Goal: Transaction & Acquisition: Purchase product/service

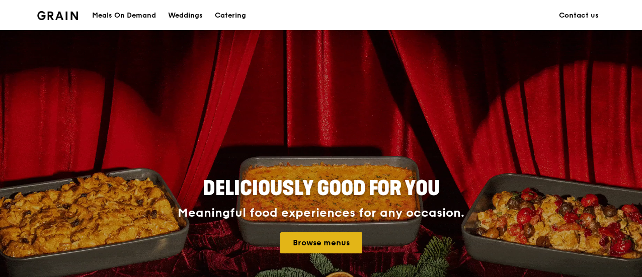
scroll to position [100, 0]
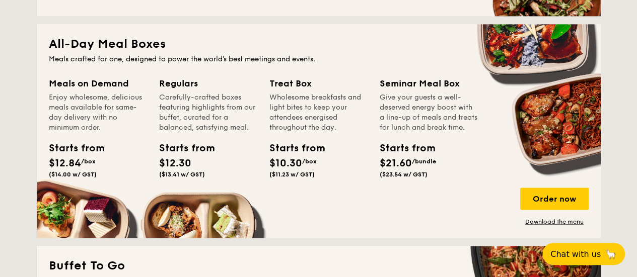
scroll to position [705, 0]
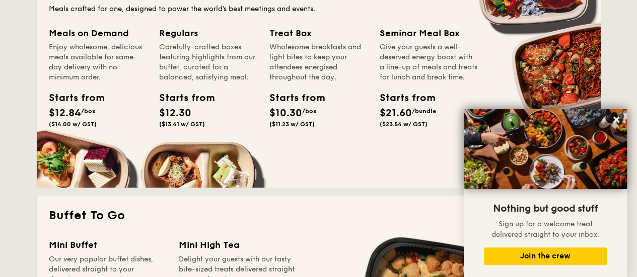
click at [72, 127] on span "($14.00 w/ GST)" at bounding box center [73, 124] width 48 height 7
click at [77, 111] on span "$12.84" at bounding box center [65, 113] width 32 height 12
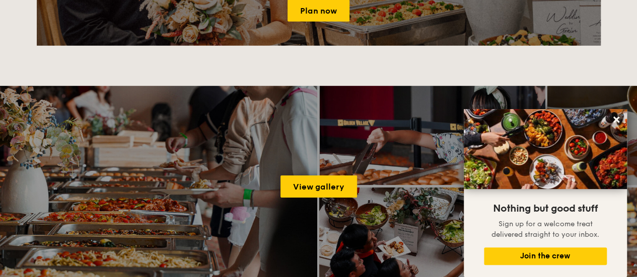
scroll to position [1560, 0]
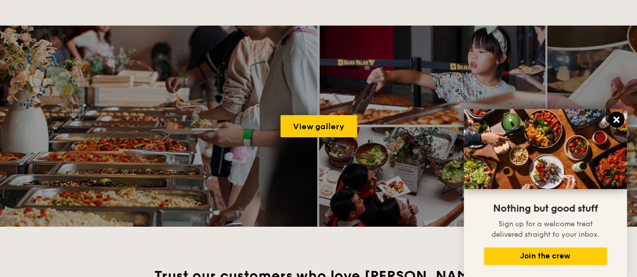
click at [612, 122] on icon at bounding box center [615, 119] width 9 height 9
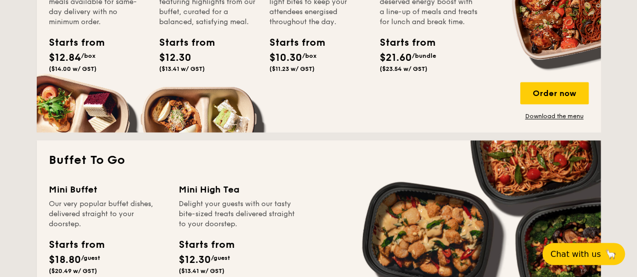
scroll to position [705, 0]
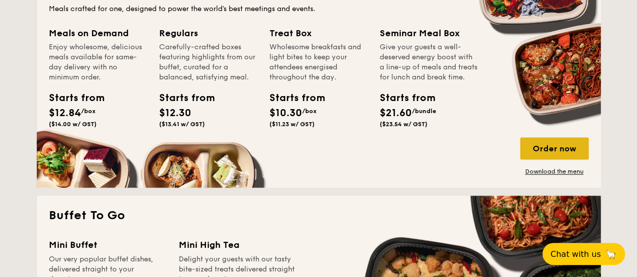
click at [570, 150] on div "Order now" at bounding box center [554, 148] width 68 height 22
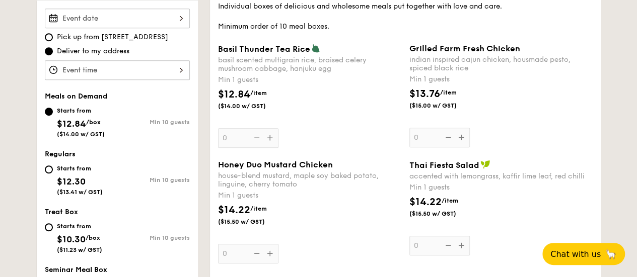
scroll to position [252, 0]
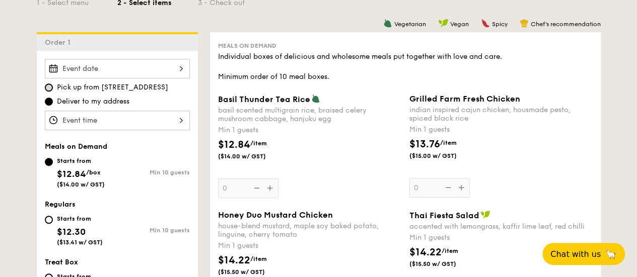
click at [49, 86] on input "Pick up from 5 Burn Road #05-01" at bounding box center [49, 88] width 8 height 8
radio input "true"
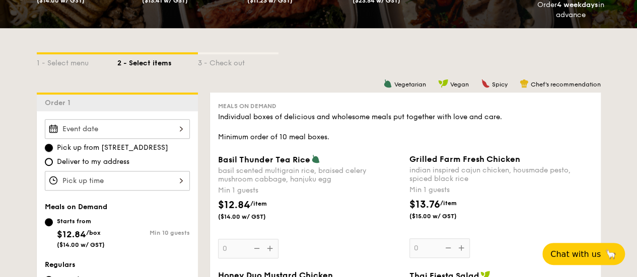
scroll to position [101, 0]
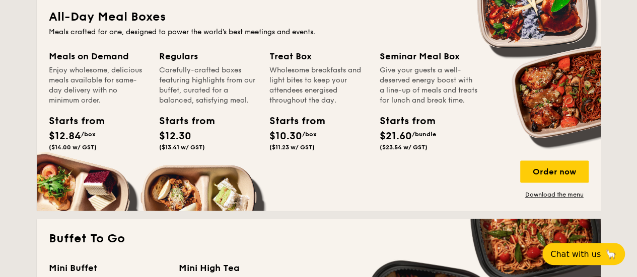
scroll to position [698, 0]
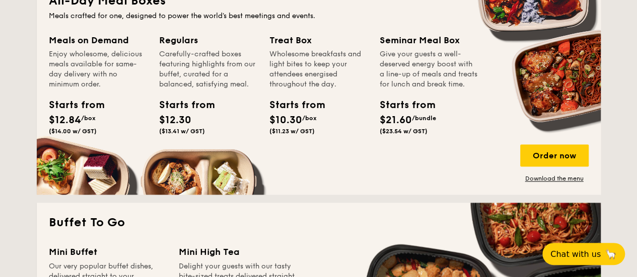
drag, startPoint x: 49, startPoint y: 39, endPoint x: 117, endPoint y: 83, distance: 81.1
click at [117, 83] on div "Meals on Demand Enjoy wholesome, delicious meals available for same-day deliver…" at bounding box center [98, 61] width 98 height 56
copy div "Meals on Demand Enjoy wholesome, delicious meals available for same-day deliver…"
click at [576, 253] on span "Chat with us" at bounding box center [575, 254] width 53 height 10
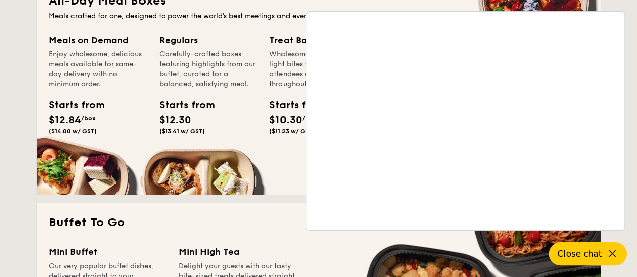
click at [576, 263] on button "Close chat" at bounding box center [588, 254] width 78 height 23
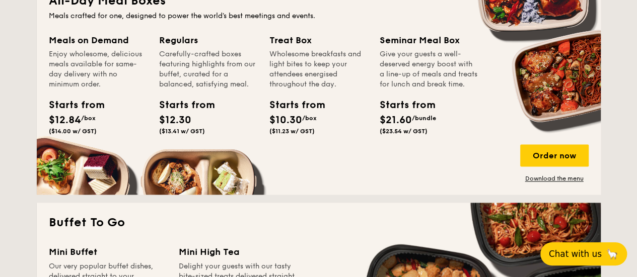
click at [583, 254] on span "Chat with us" at bounding box center [575, 254] width 53 height 10
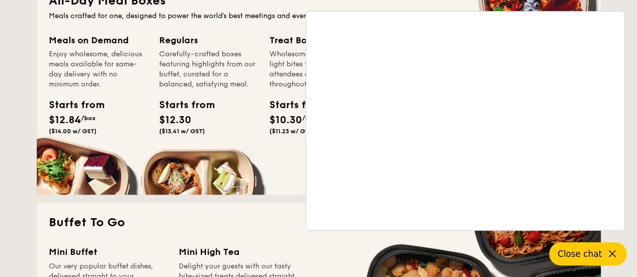
click at [607, 257] on icon at bounding box center [612, 254] width 12 height 12
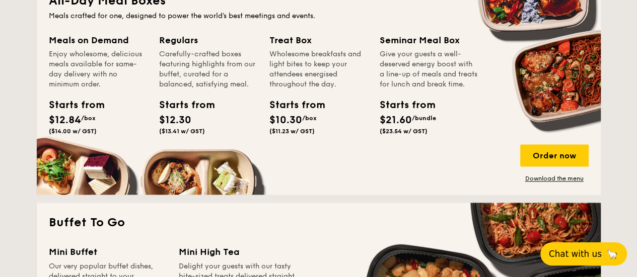
click at [585, 255] on span "Chat with us" at bounding box center [575, 254] width 53 height 10
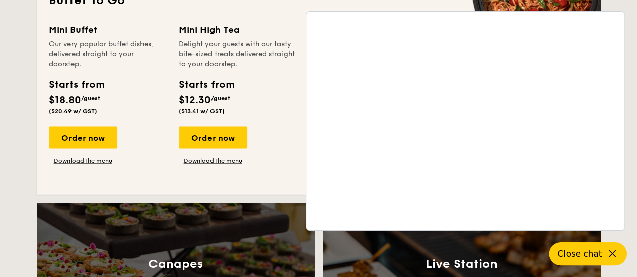
scroll to position [1000, 0]
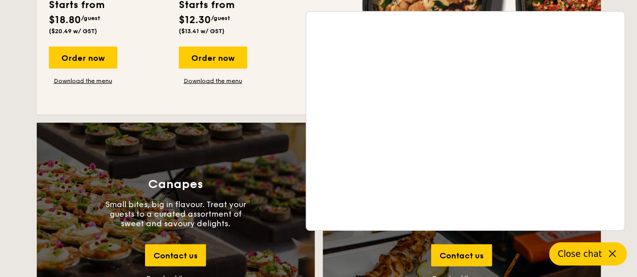
click at [590, 266] on div "Live Station Ignite your senses, where culinary magic happens, treating you and…" at bounding box center [462, 230] width 278 height 214
click at [582, 257] on span "Close chat" at bounding box center [579, 254] width 44 height 10
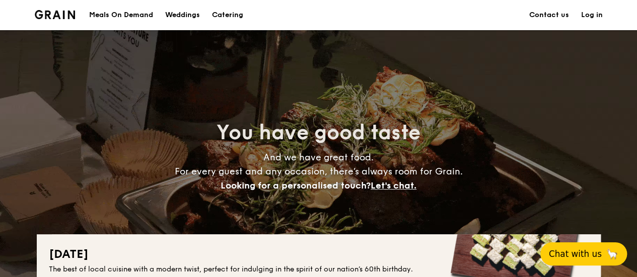
scroll to position [0, 0]
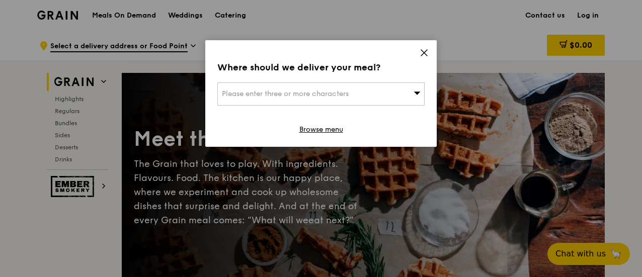
click at [368, 90] on div "Please enter three or more characters" at bounding box center [320, 94] width 207 height 23
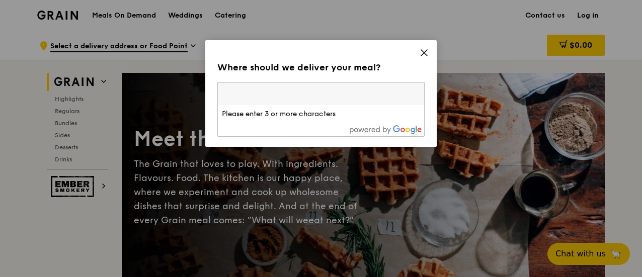
click at [423, 52] on icon at bounding box center [424, 53] width 6 height 6
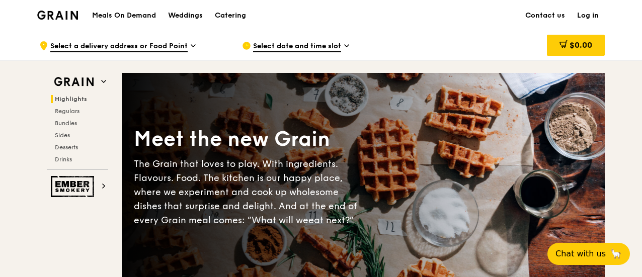
click at [320, 43] on span "Select date and time slot" at bounding box center [297, 46] width 88 height 11
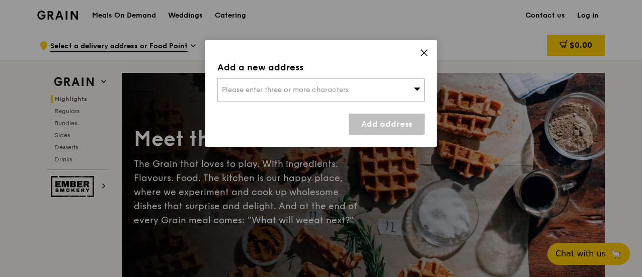
click at [317, 85] on div "Please enter three or more characters" at bounding box center [320, 90] width 207 height 23
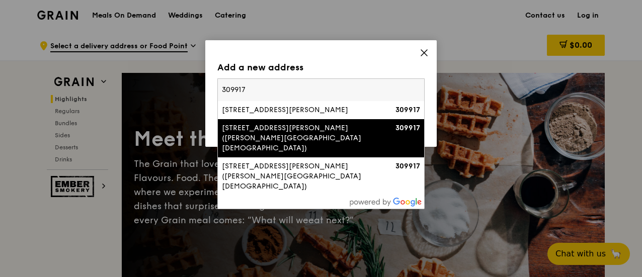
type input "309917"
click at [372, 121] on li "48A Barker Road (Barker Methodist Church) 309917" at bounding box center [321, 138] width 206 height 38
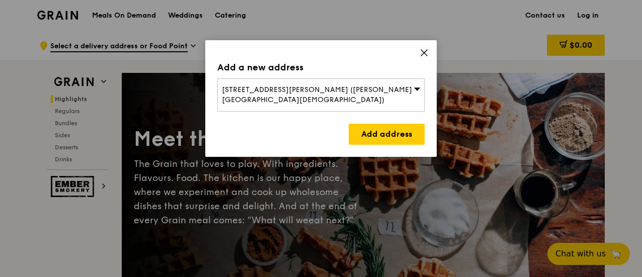
click at [424, 54] on icon at bounding box center [424, 53] width 6 height 6
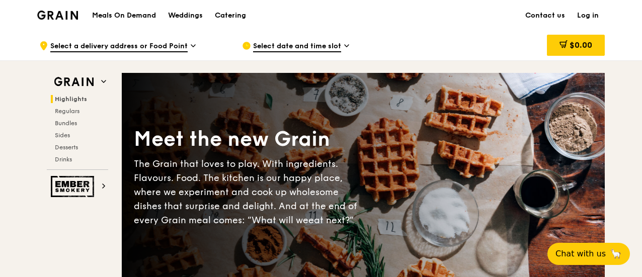
click at [197, 47] on div ".cls-1 { fill: none; stroke: #fff; stroke-linecap: round; stroke-linejoin: roun…" at bounding box center [132, 46] width 187 height 30
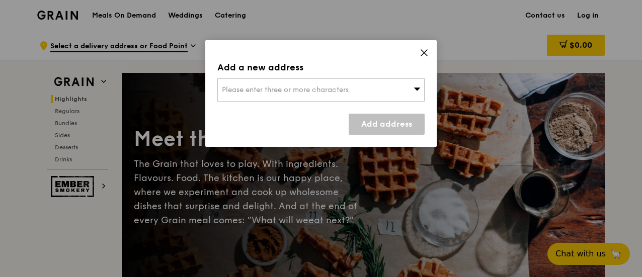
click at [250, 86] on span "Please enter three or more characters" at bounding box center [285, 90] width 127 height 9
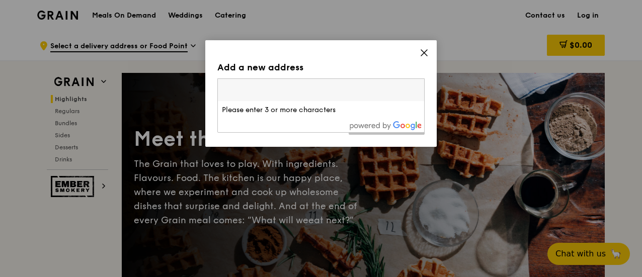
type input "Meals on Demand Enjoy wholesome, delicious meals available for same-day deliver…"
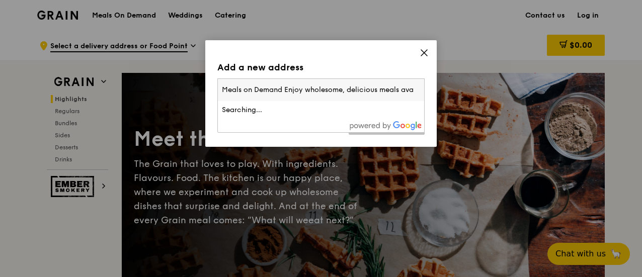
scroll to position [0, 179]
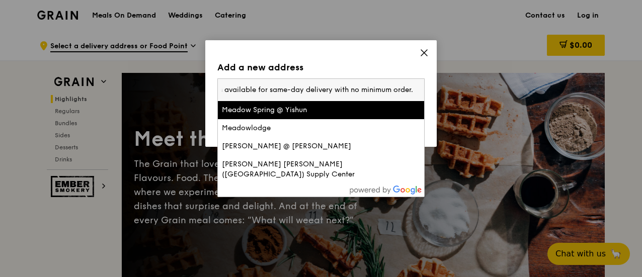
click at [415, 91] on input "Meals on Demand Enjoy wholesome, delicious meals available for same-day deliver…" at bounding box center [321, 90] width 206 height 22
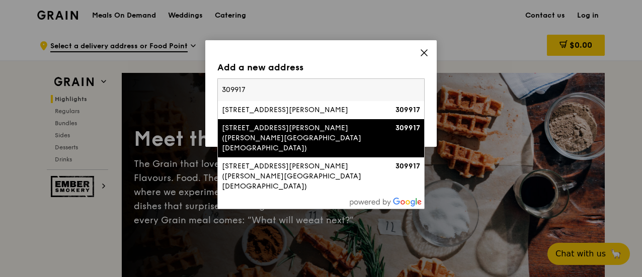
type input "309917"
click at [302, 134] on div "48A Barker Road (Barker Methodist Church)" at bounding box center [296, 138] width 149 height 30
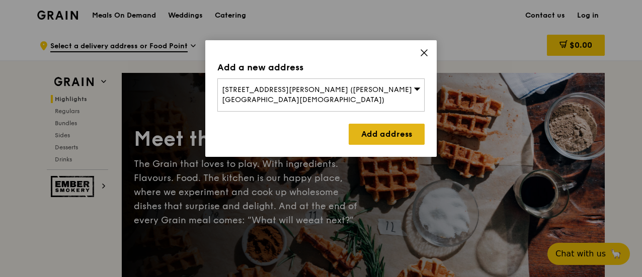
click at [378, 127] on link "Add address" at bounding box center [387, 134] width 76 height 21
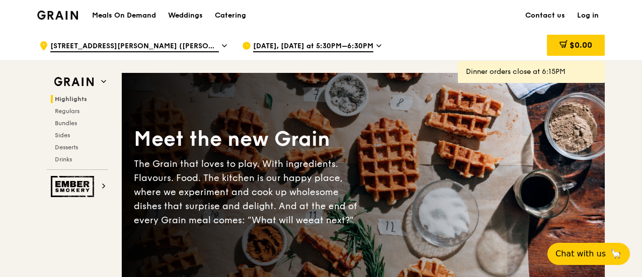
click at [332, 47] on span "Aug 18, Today at 5:30PM–6:30PM" at bounding box center [313, 46] width 120 height 11
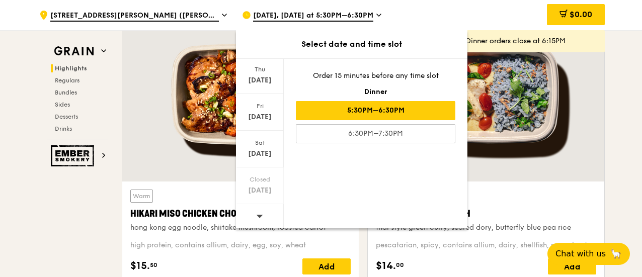
scroll to position [403, 0]
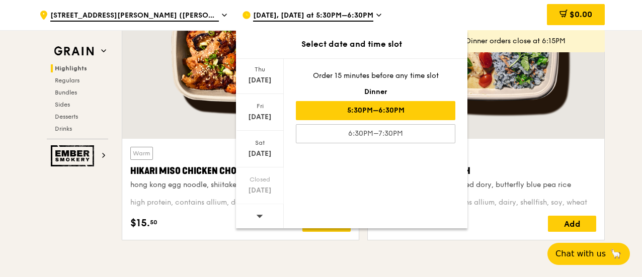
click at [259, 215] on icon at bounding box center [260, 216] width 7 height 3
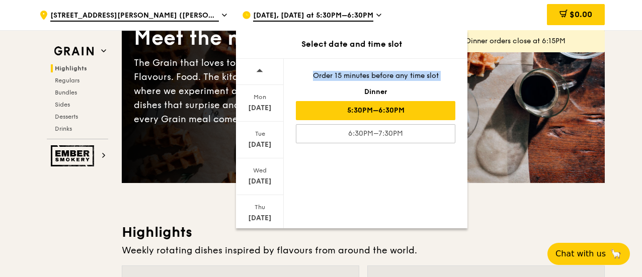
scroll to position [0, 0]
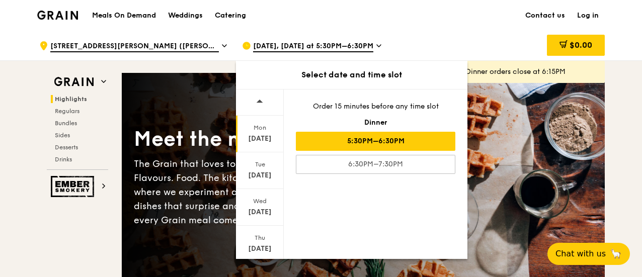
click at [253, 132] on div "Mon Aug 25" at bounding box center [260, 134] width 48 height 37
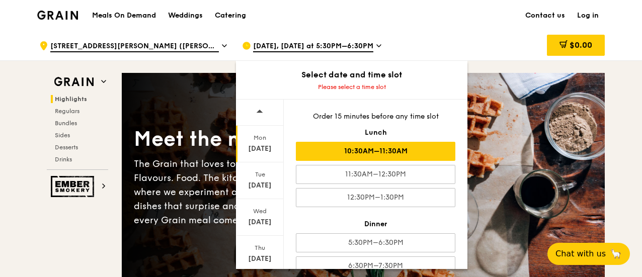
click at [412, 154] on div "10:30AM–11:30AM" at bounding box center [376, 151] width 160 height 19
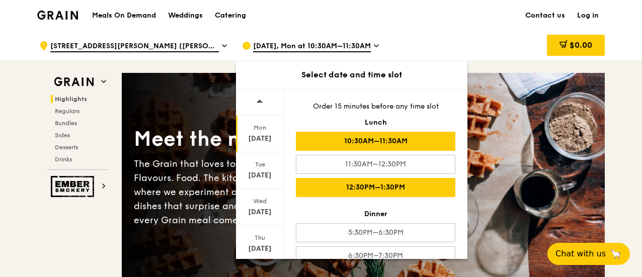
click at [397, 184] on div "12:30PM–1:30PM" at bounding box center [376, 187] width 160 height 19
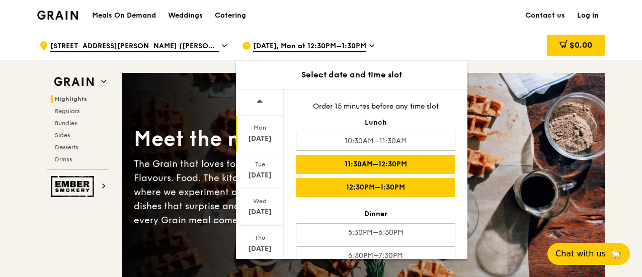
click at [390, 165] on div "11:30AM–12:30PM" at bounding box center [376, 164] width 160 height 19
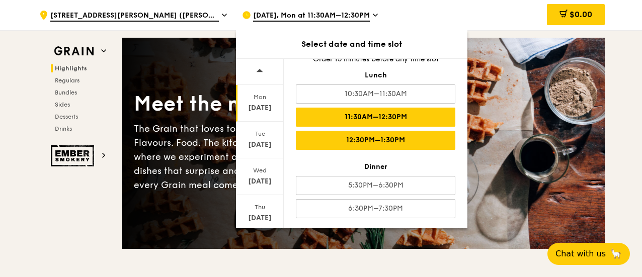
scroll to position [50, 0]
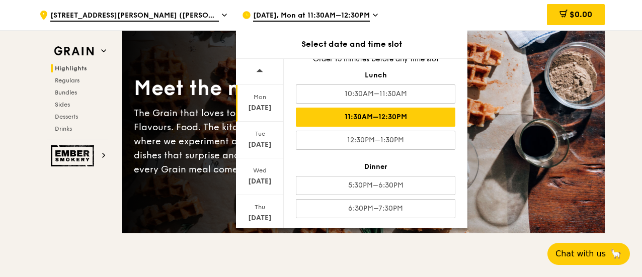
click at [388, 117] on div "11:30AM–12:30PM" at bounding box center [376, 117] width 160 height 19
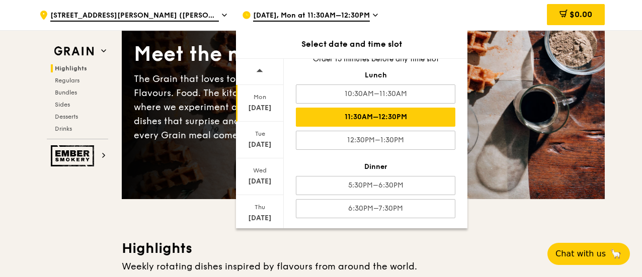
scroll to position [101, 0]
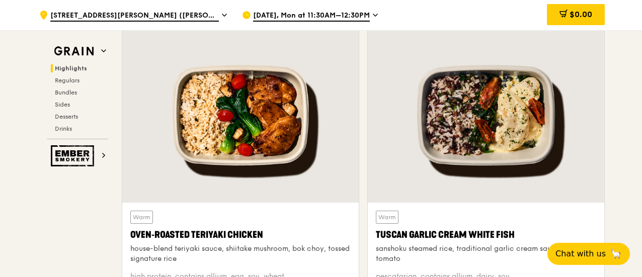
scroll to position [352, 0]
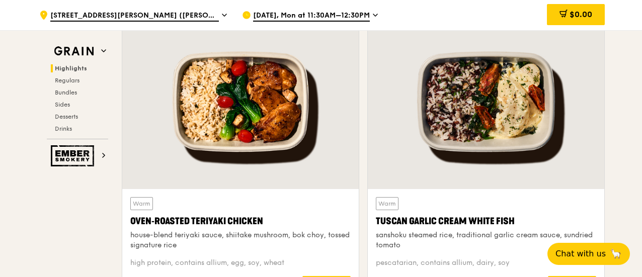
click at [255, 109] on div at bounding box center [240, 102] width 237 height 175
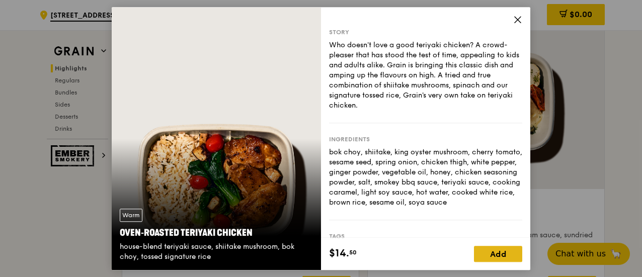
click at [501, 252] on div "Add" at bounding box center [498, 254] width 48 height 16
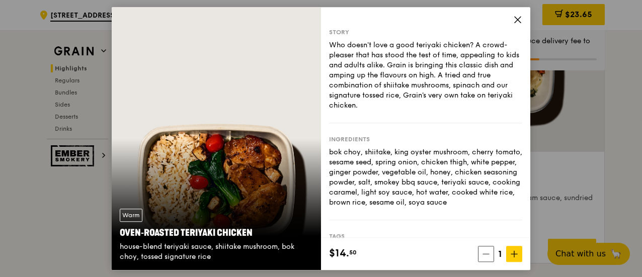
scroll to position [403, 0]
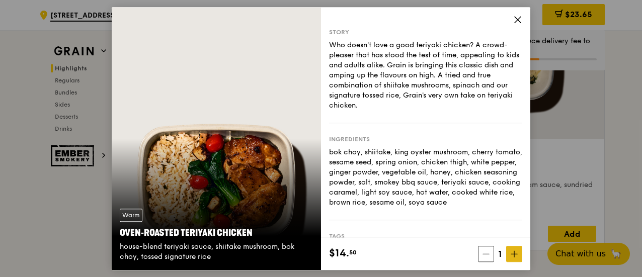
click at [510, 256] on span at bounding box center [514, 254] width 16 height 16
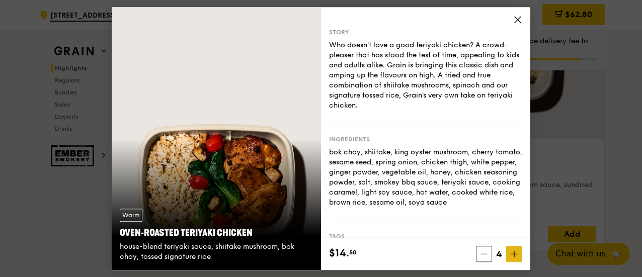
click at [512, 255] on icon at bounding box center [514, 254] width 7 height 7
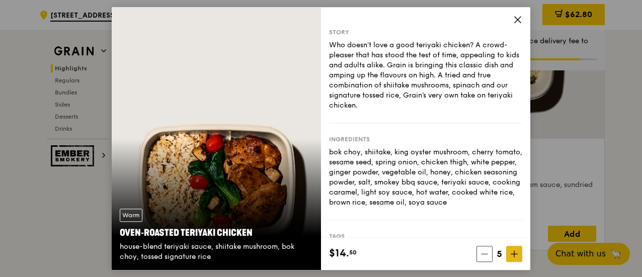
click at [512, 255] on icon at bounding box center [514, 254] width 7 height 7
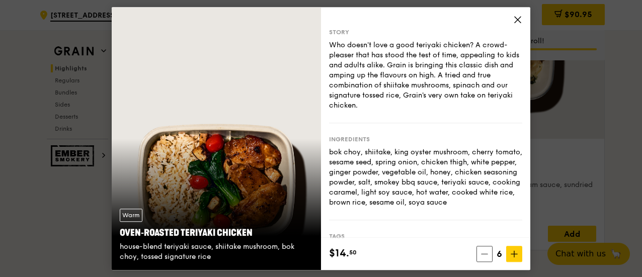
type input "6"
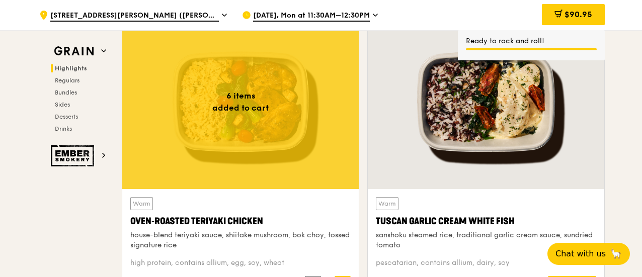
scroll to position [252, 0]
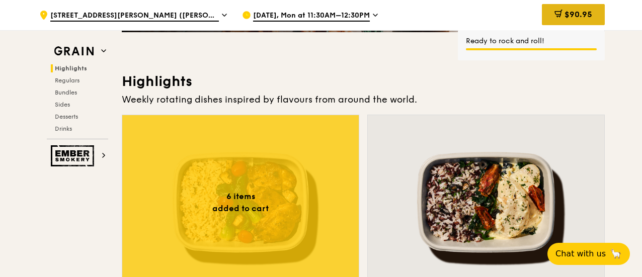
click at [566, 19] on span "$90.95" at bounding box center [579, 15] width 28 height 10
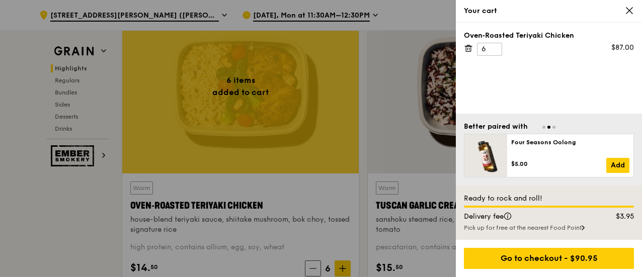
scroll to position [352, 0]
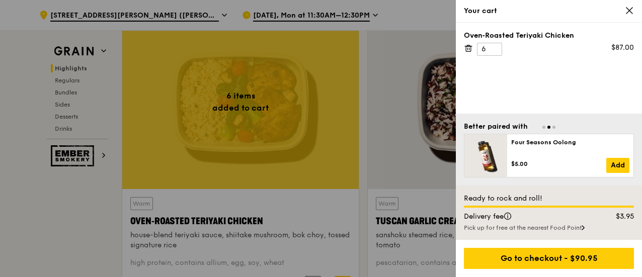
click at [560, 226] on div "Pick up for free at the nearest Food Point" at bounding box center [549, 228] width 170 height 8
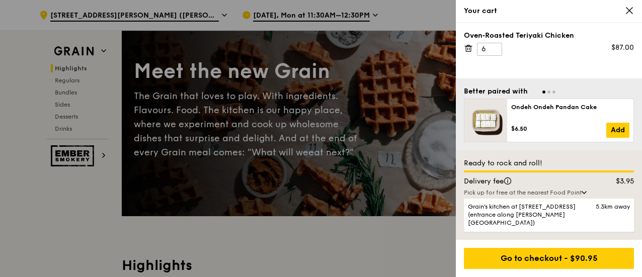
scroll to position [0, 0]
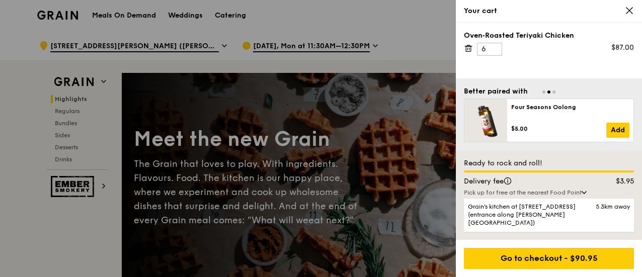
click at [629, 6] on div "Your cart" at bounding box center [549, 11] width 186 height 23
click at [626, 11] on icon at bounding box center [629, 10] width 9 height 9
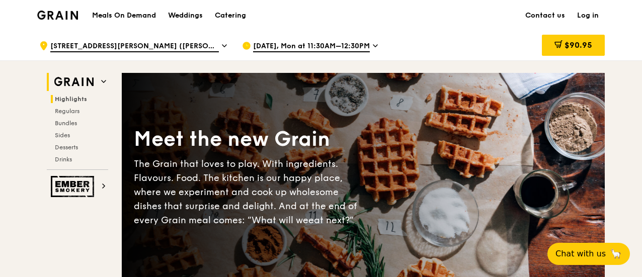
click at [101, 78] on h2 "Grain" at bounding box center [77, 82] width 61 height 18
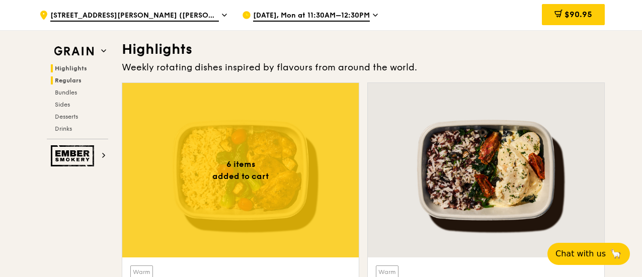
scroll to position [284, 0]
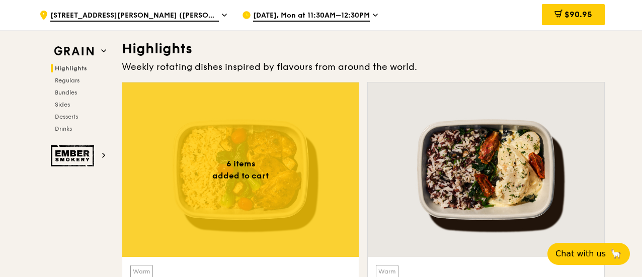
click at [249, 17] on icon at bounding box center [246, 15] width 7 height 7
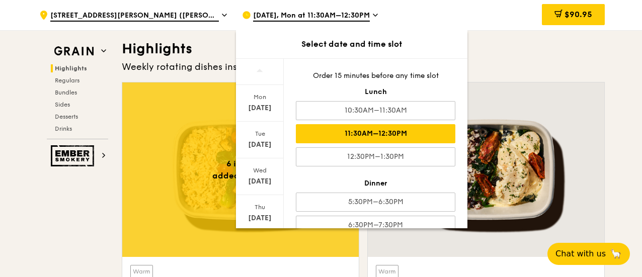
click at [248, 16] on icon at bounding box center [246, 15] width 7 height 7
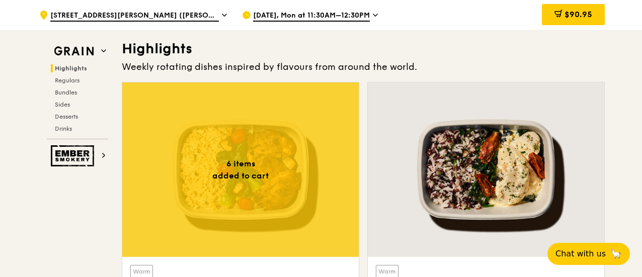
click at [222, 14] on icon at bounding box center [224, 15] width 5 height 9
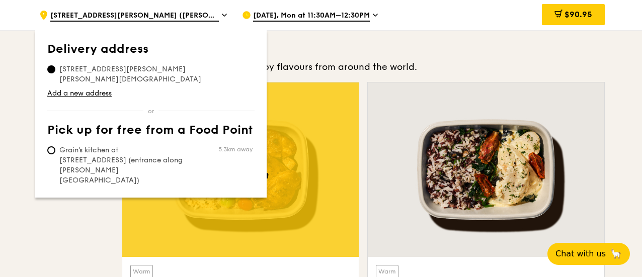
click at [222, 14] on icon at bounding box center [224, 15] width 5 height 9
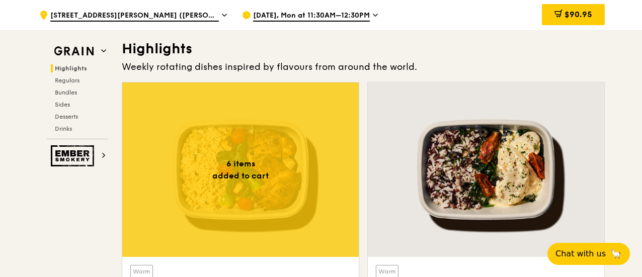
click at [376, 17] on icon at bounding box center [375, 15] width 5 height 9
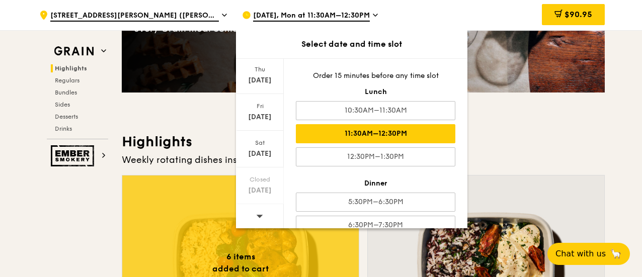
scroll to position [83, 0]
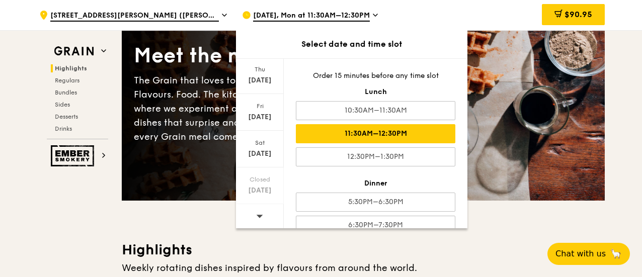
click at [505, 12] on div "$90.95" at bounding box center [524, 15] width 162 height 30
